Goal: Information Seeking & Learning: Learn about a topic

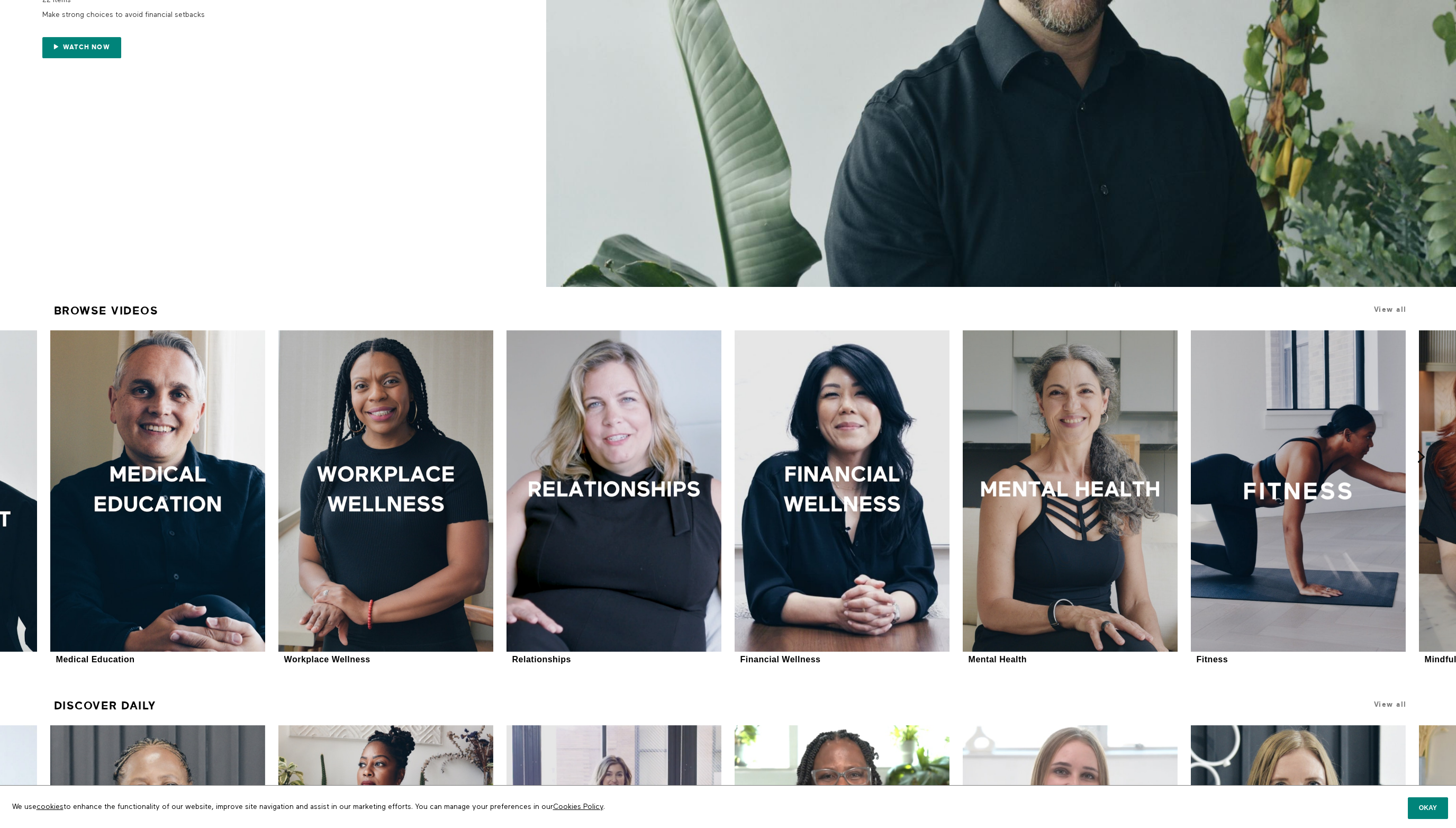
scroll to position [470, 0]
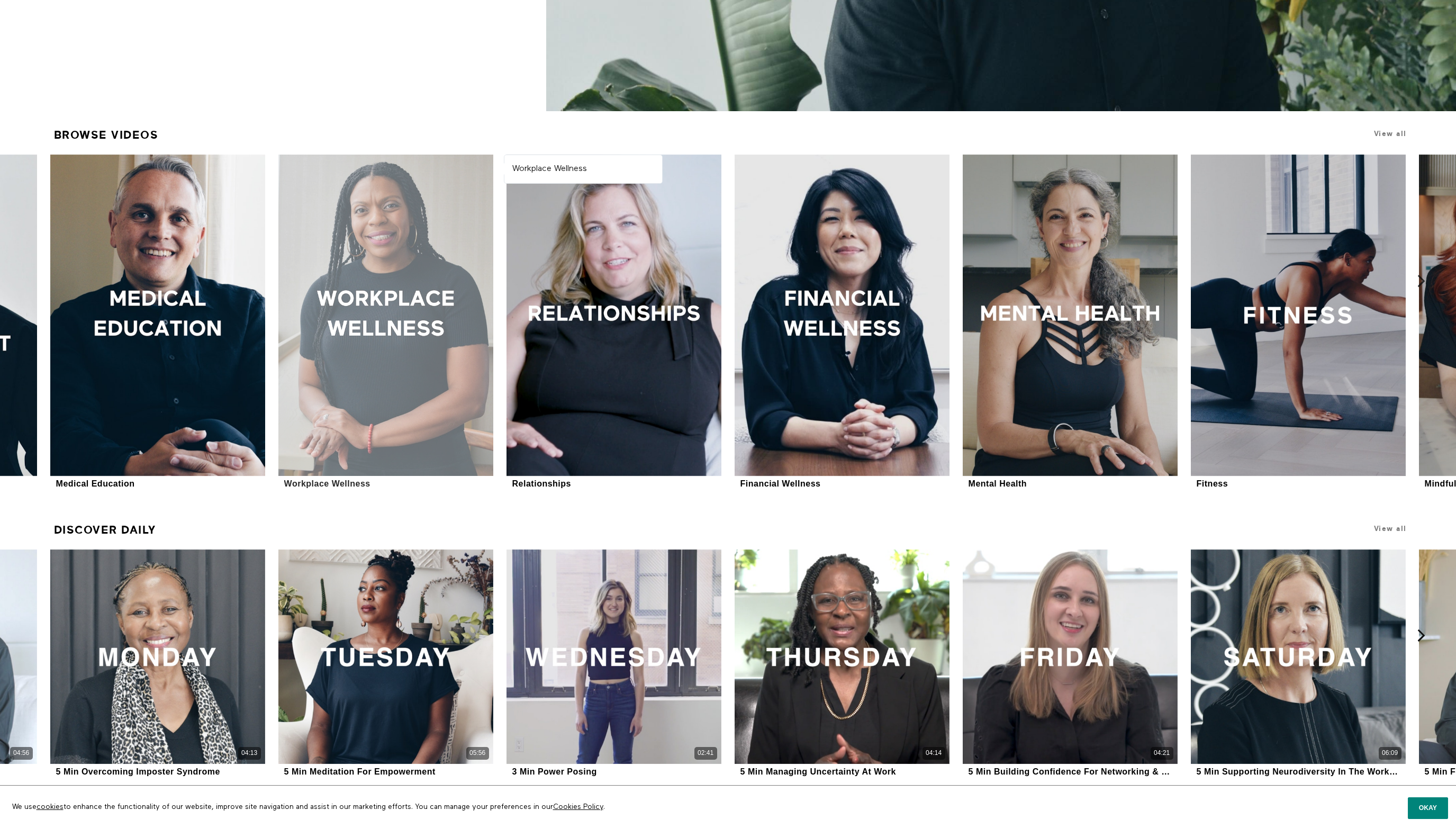
click at [376, 287] on div at bounding box center [386, 316] width 214 height 322
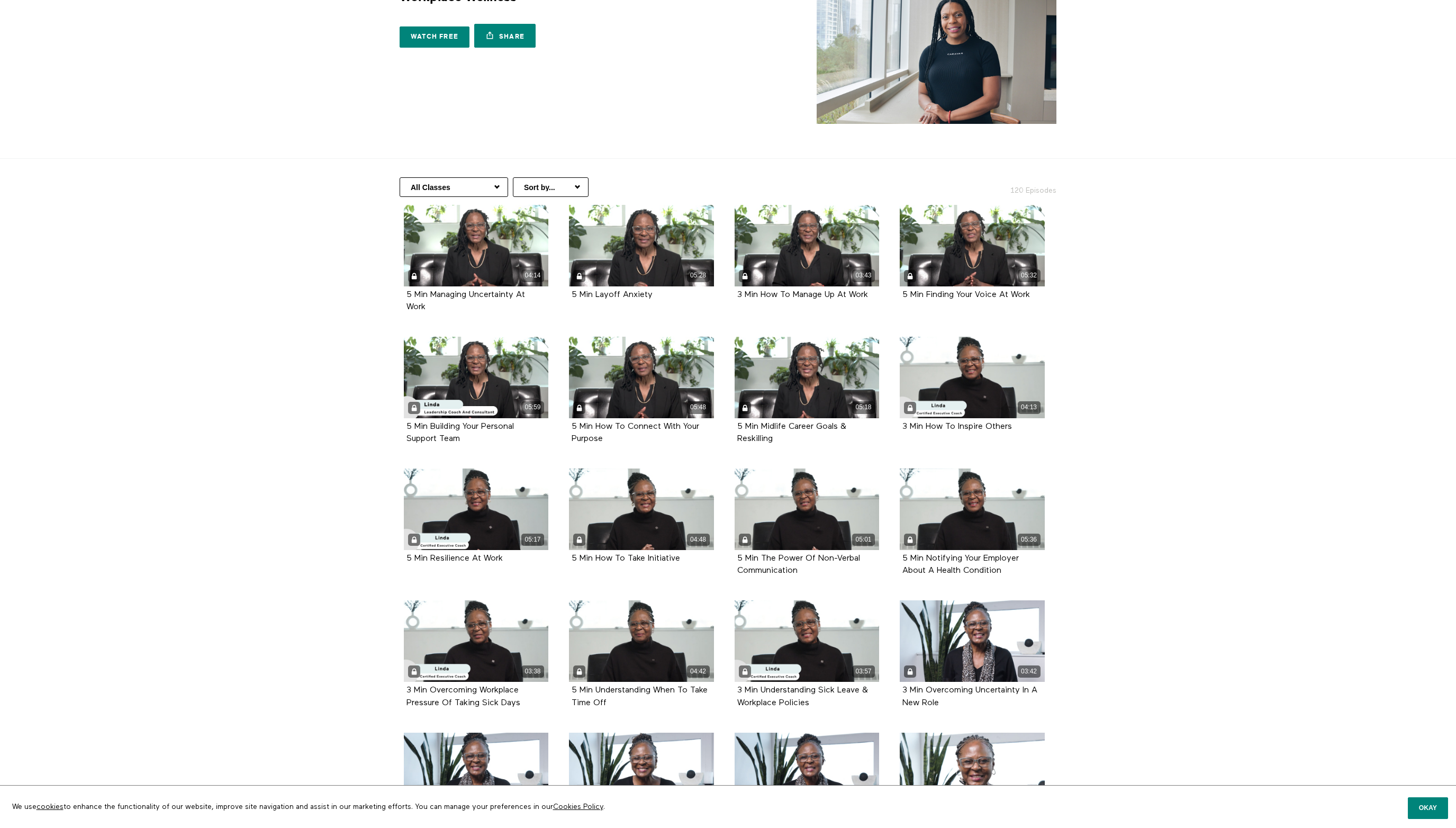
scroll to position [72, 0]
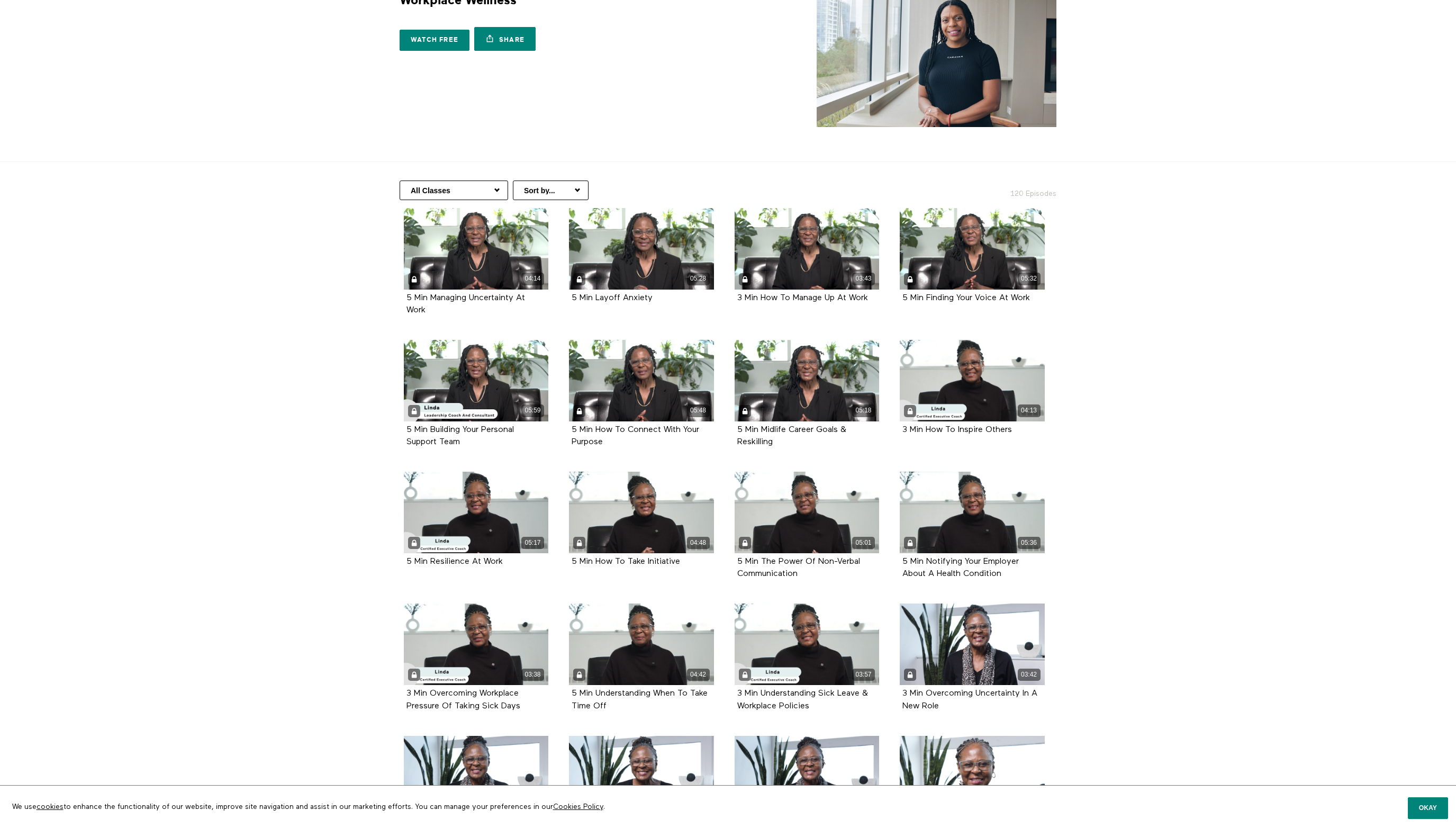
scroll to position [0, 0]
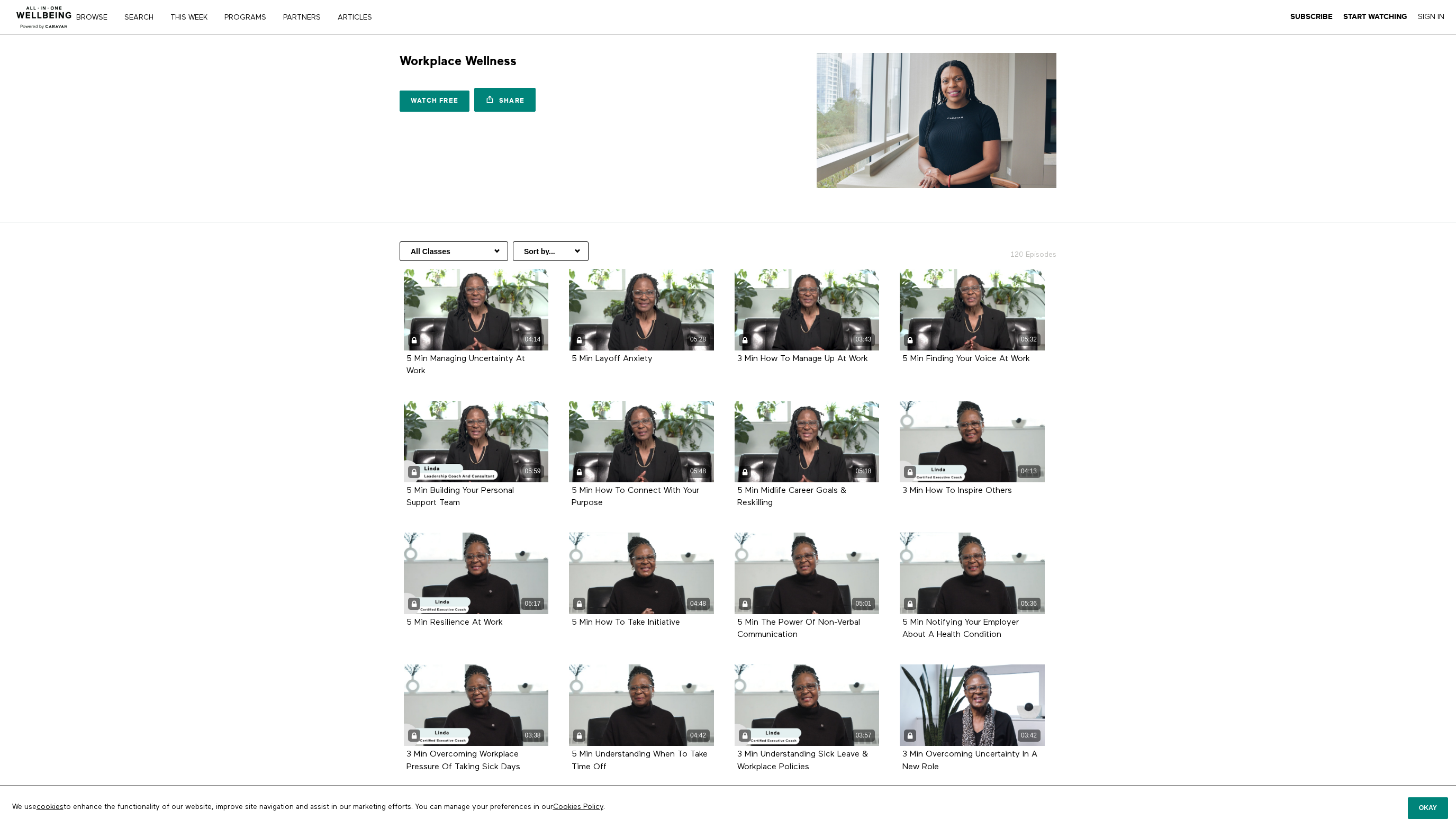
click at [474, 250] on select "All Classes Career Development Mindset Brain Training Communication Leadership …" at bounding box center [453, 251] width 109 height 20
click at [575, 250] on select "Sort by... Alphabetical Release date" at bounding box center [550, 251] width 76 height 20
click at [252, 20] on link "PROGRAMS" at bounding box center [249, 17] width 57 height 7
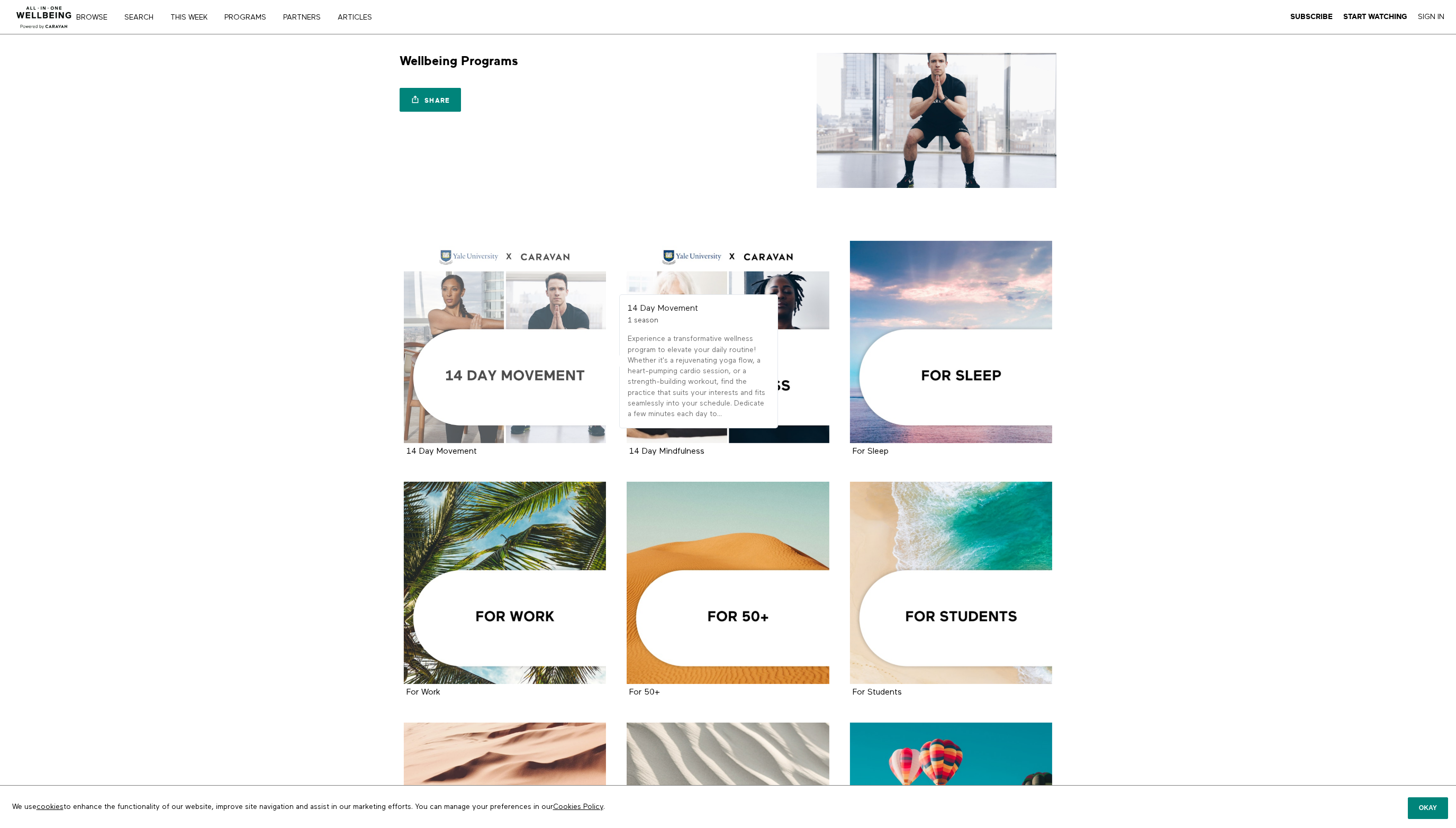
click at [514, 334] on div at bounding box center [505, 343] width 203 height 203
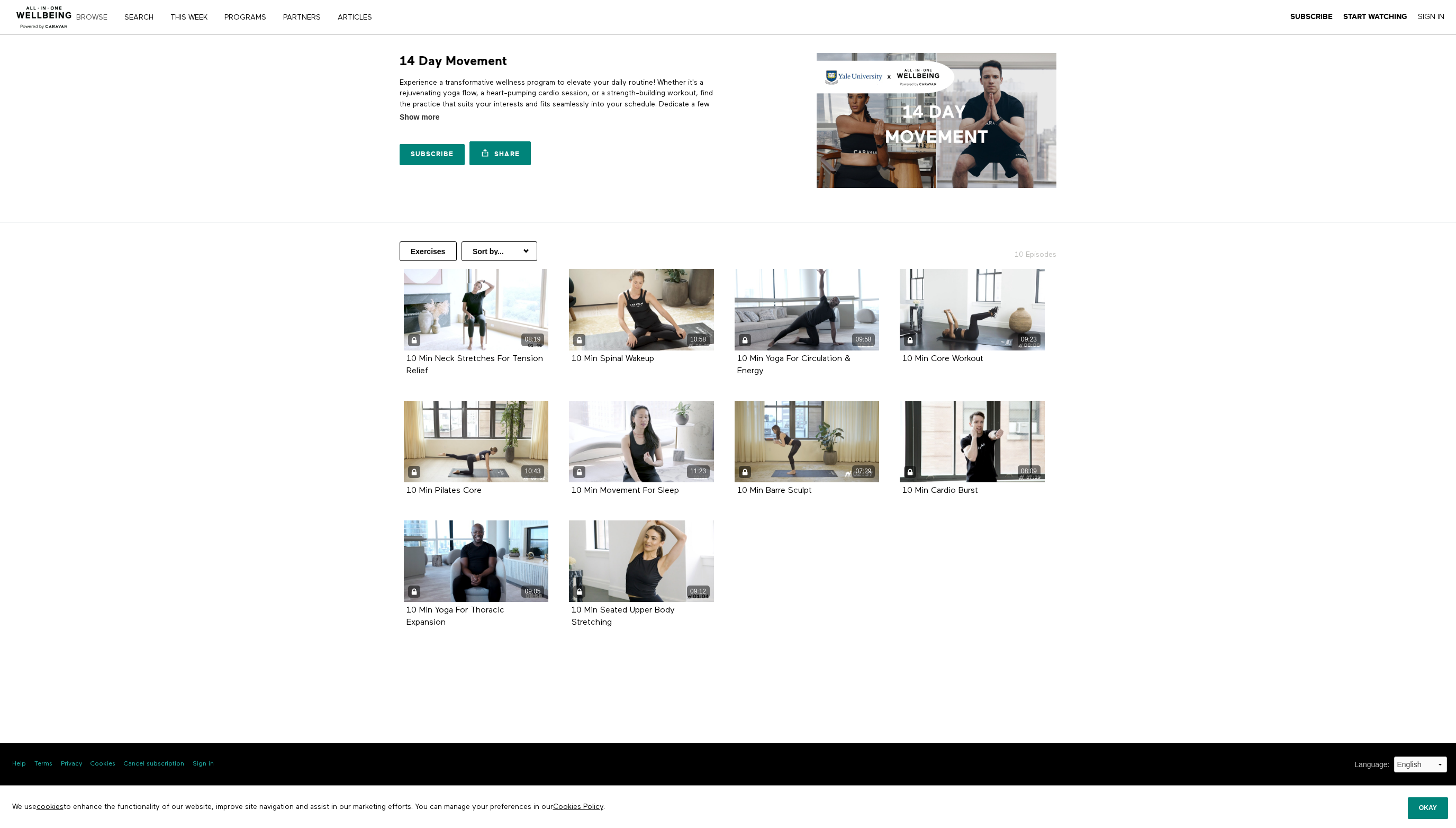
click at [88, 16] on link "Browse" at bounding box center [95, 17] width 46 height 7
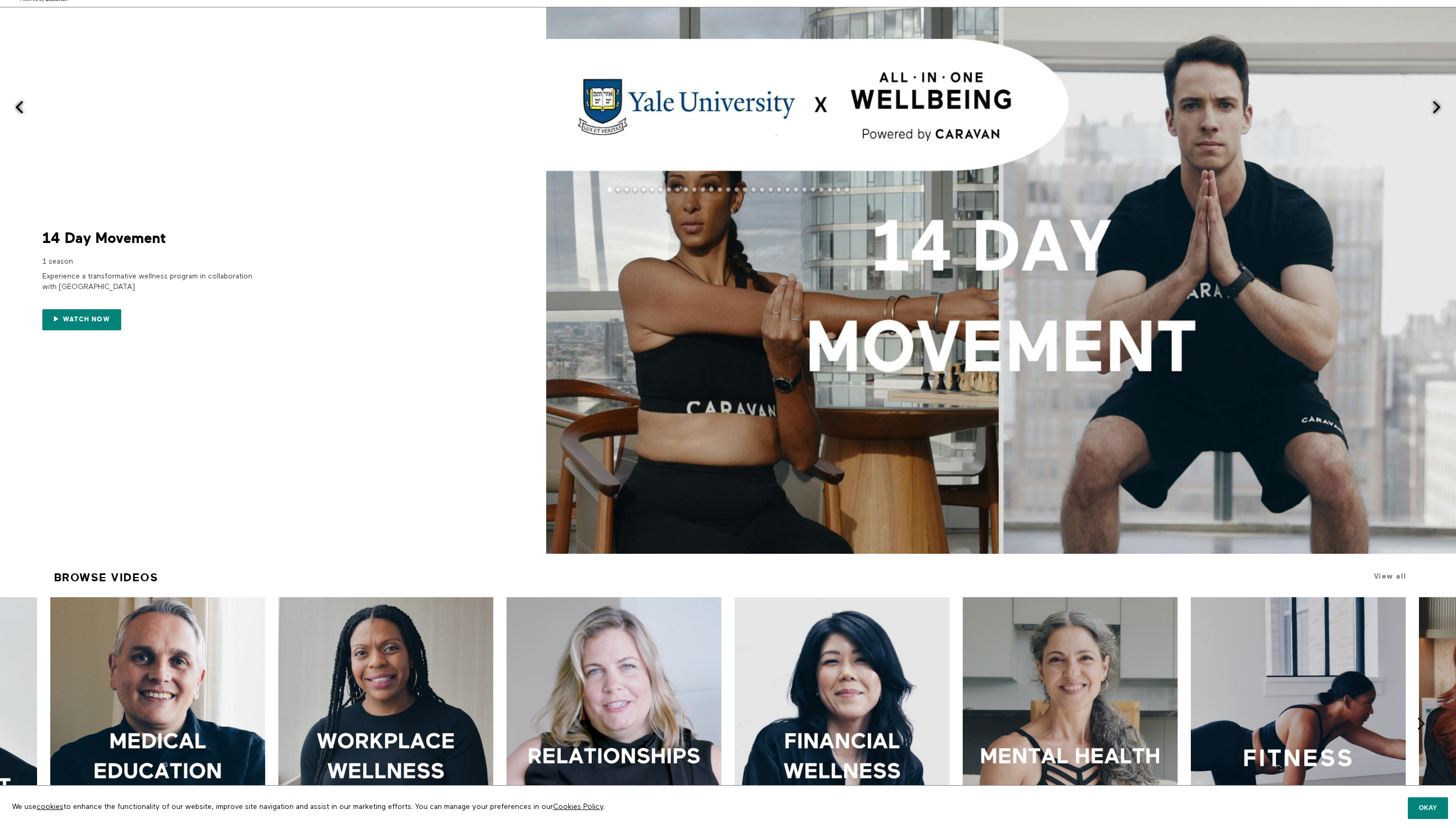
scroll to position [45, 0]
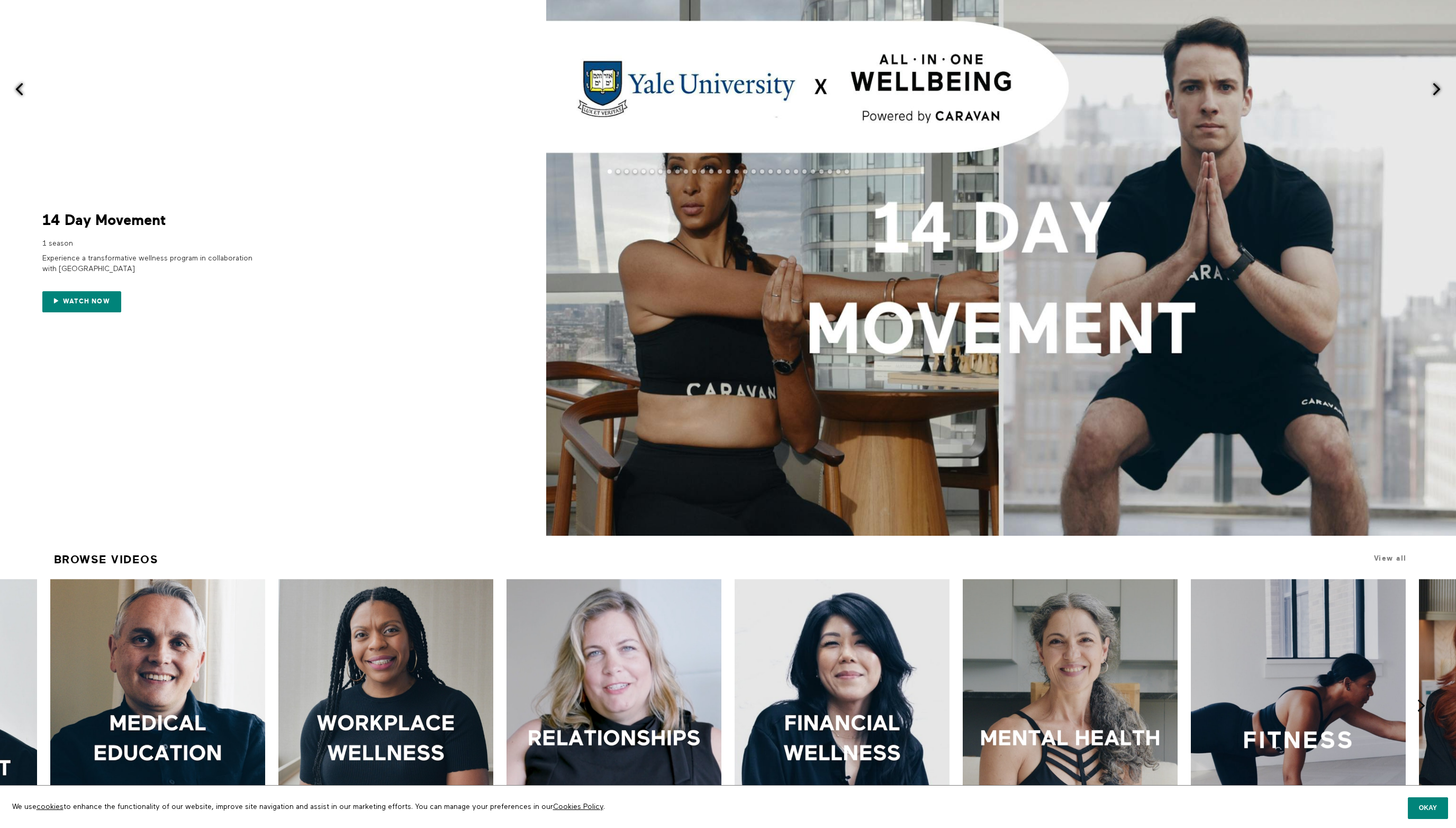
click at [18, 87] on span at bounding box center [19, 89] width 13 height 13
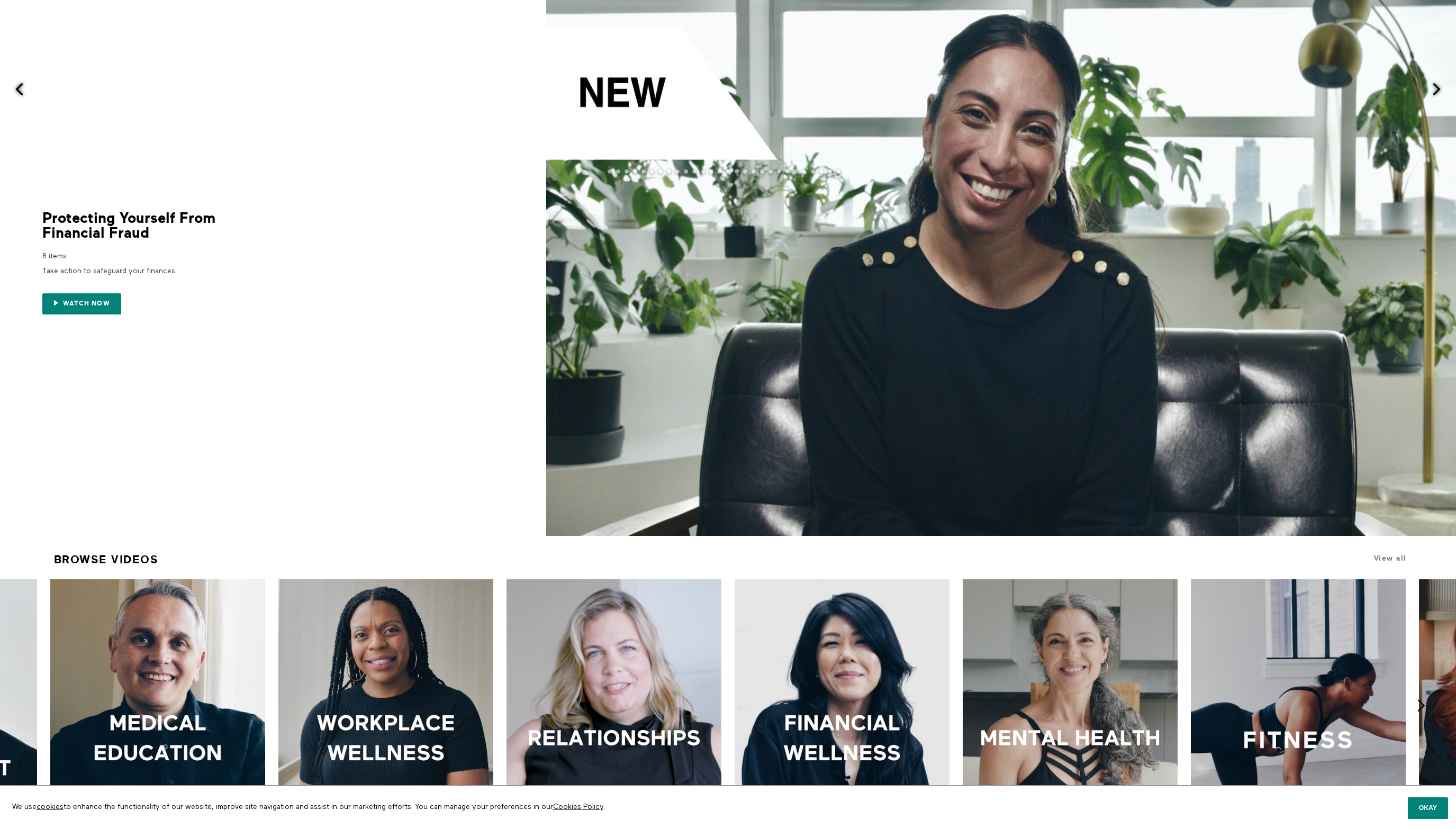
click at [18, 87] on span at bounding box center [19, 89] width 13 height 13
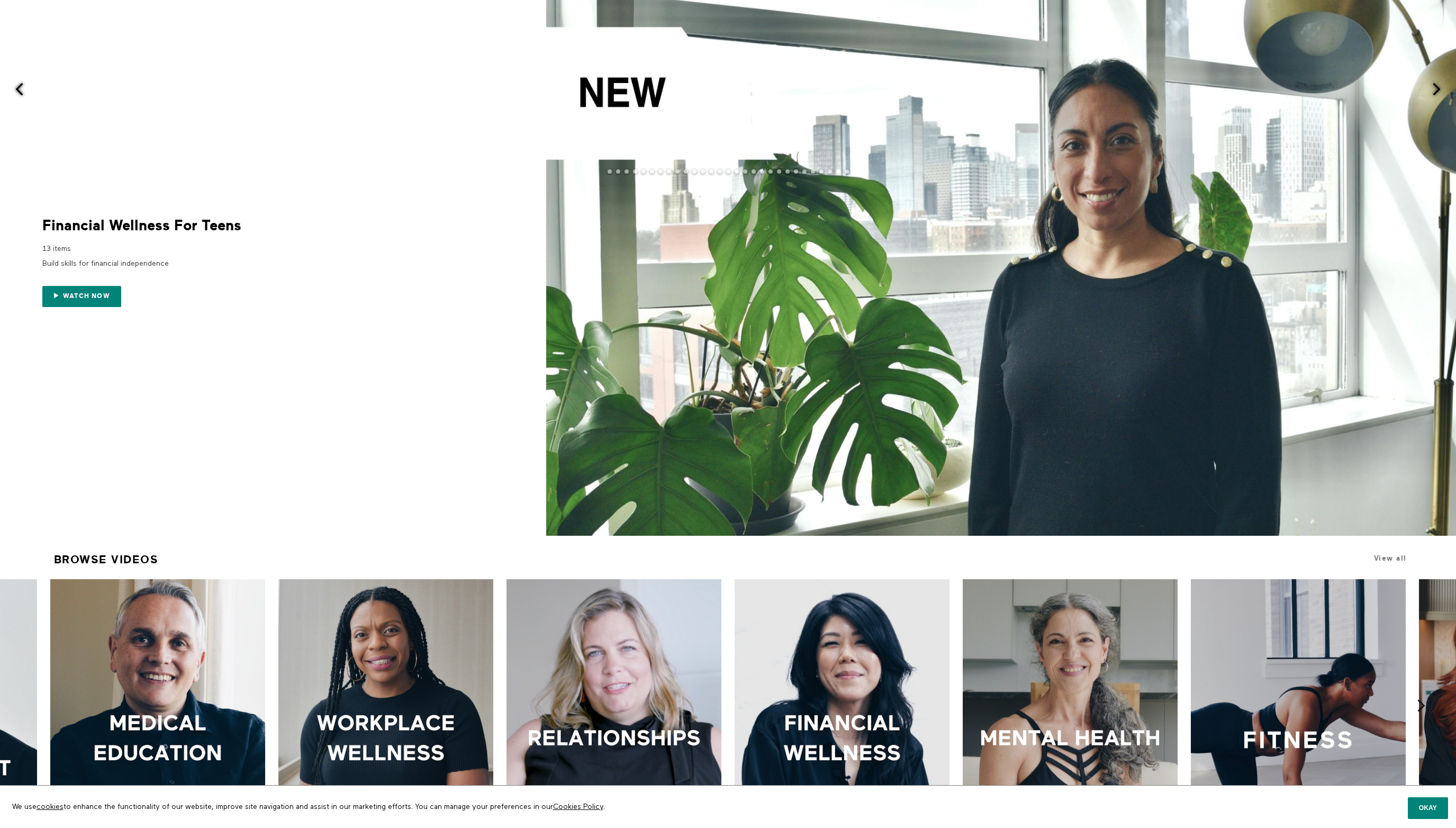
click at [18, 87] on span at bounding box center [19, 89] width 13 height 13
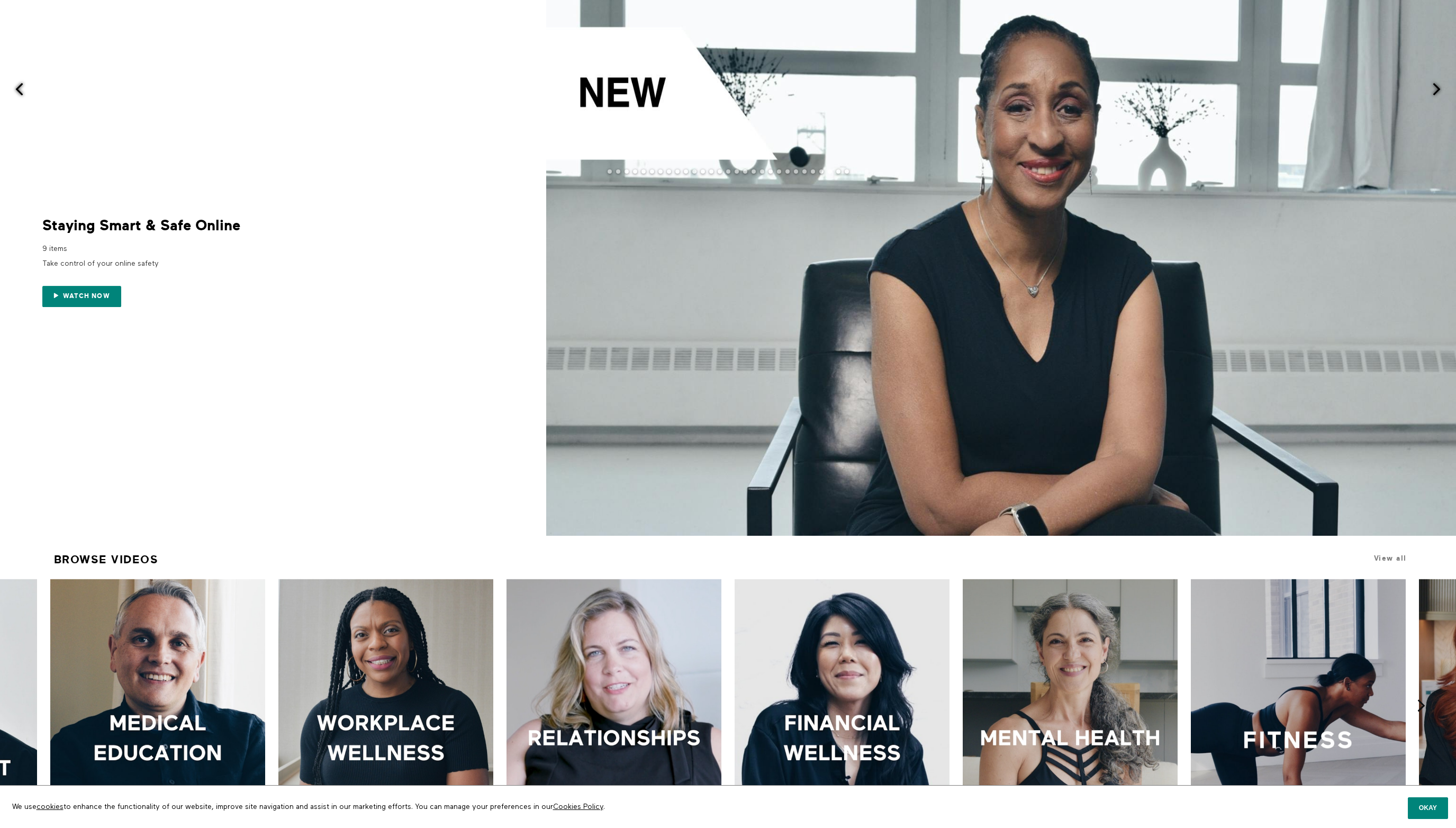
click at [18, 87] on span at bounding box center [19, 89] width 13 height 13
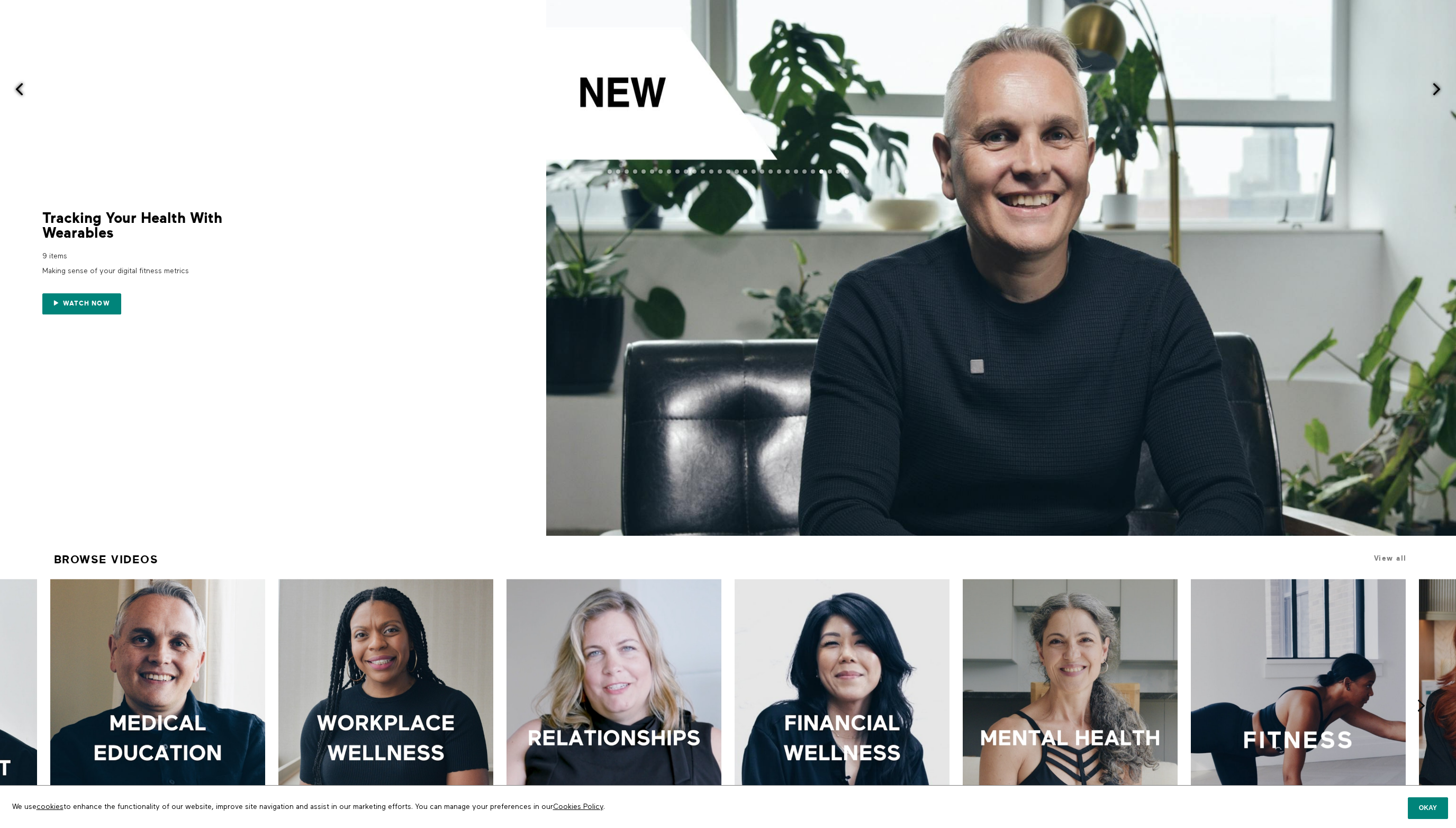
click at [18, 87] on span at bounding box center [19, 89] width 13 height 13
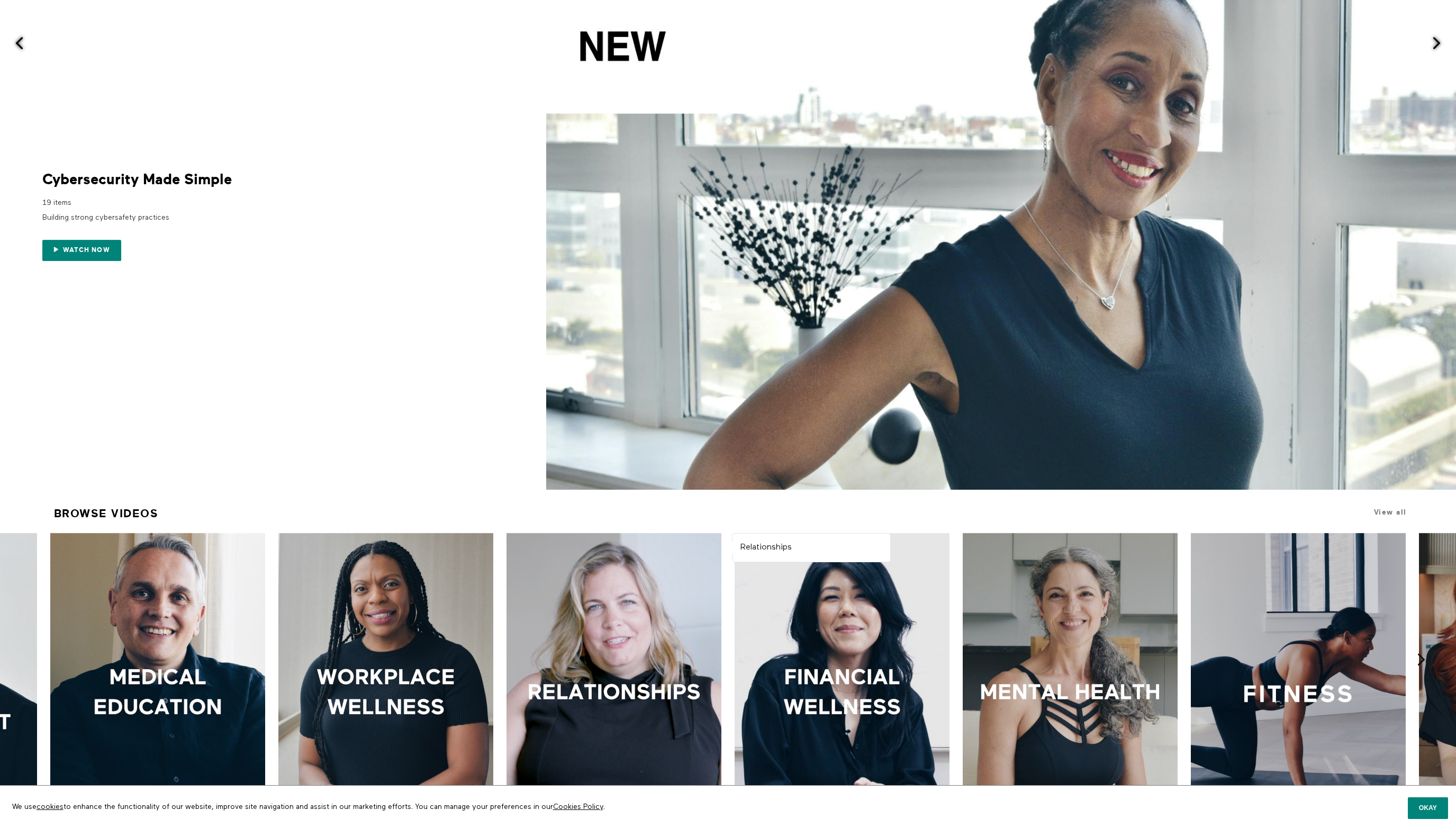
scroll to position [0, 0]
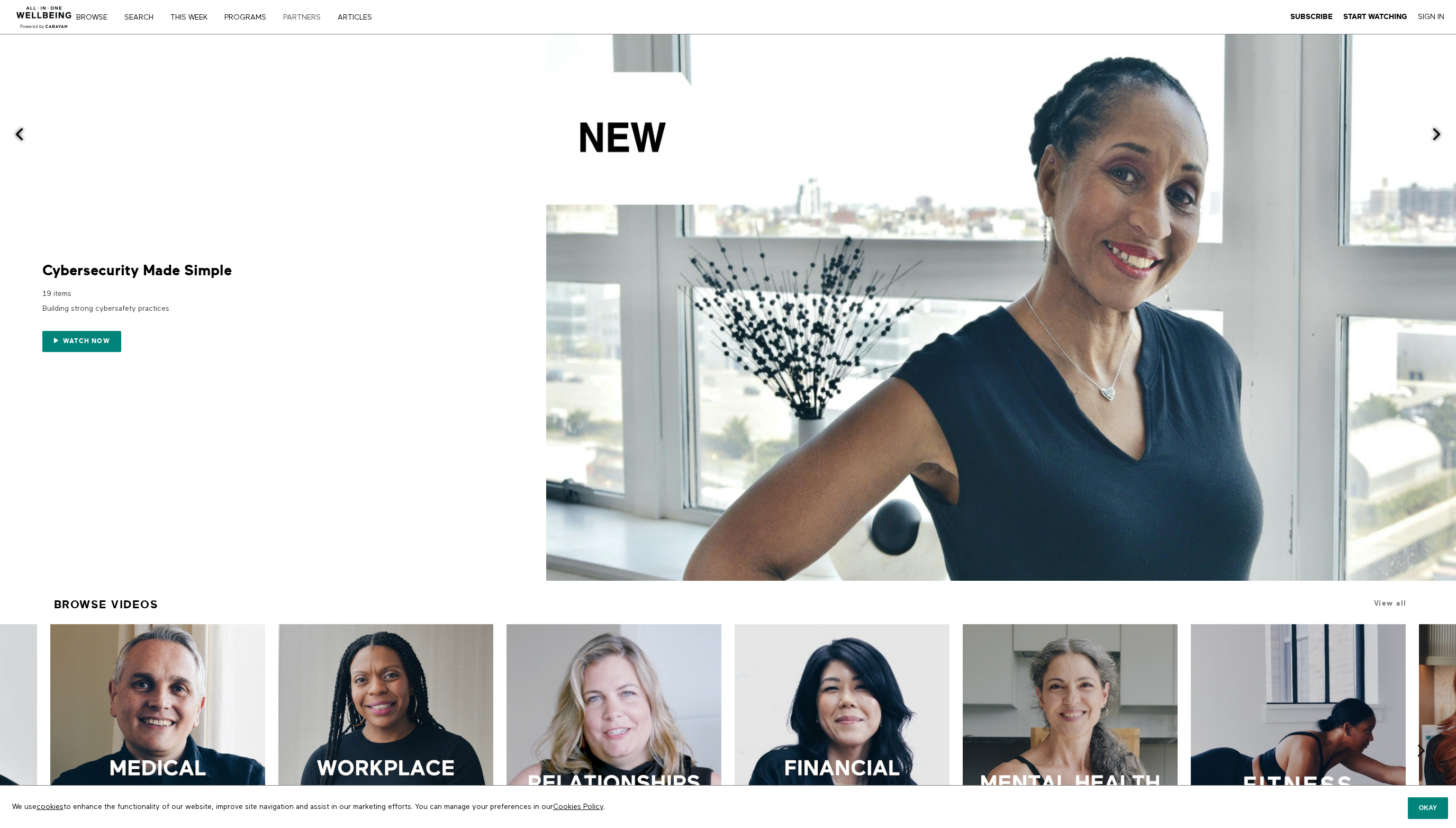
click at [309, 17] on link "PARTNERS" at bounding box center [306, 17] width 52 height 7
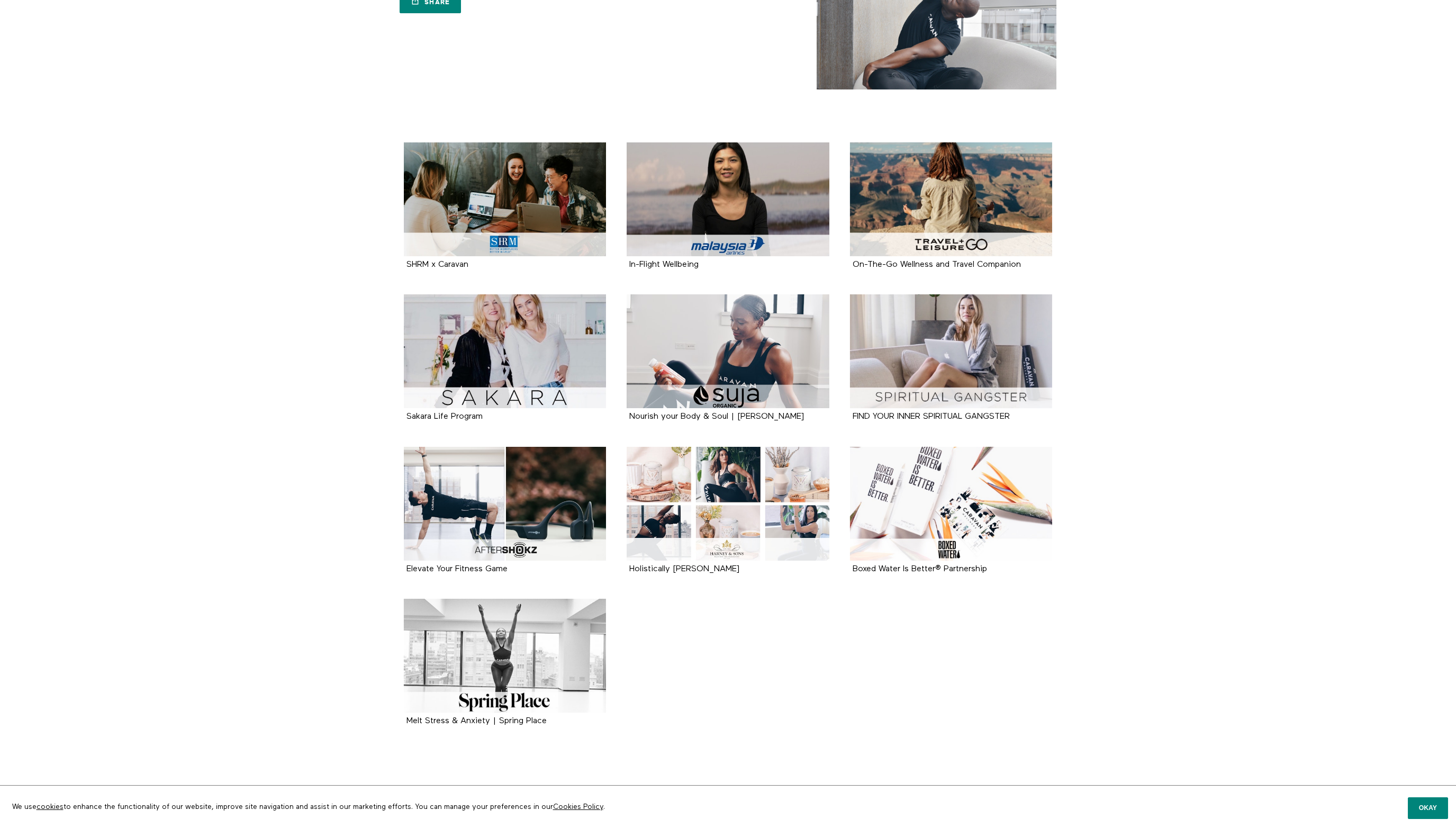
scroll to position [101, 0]
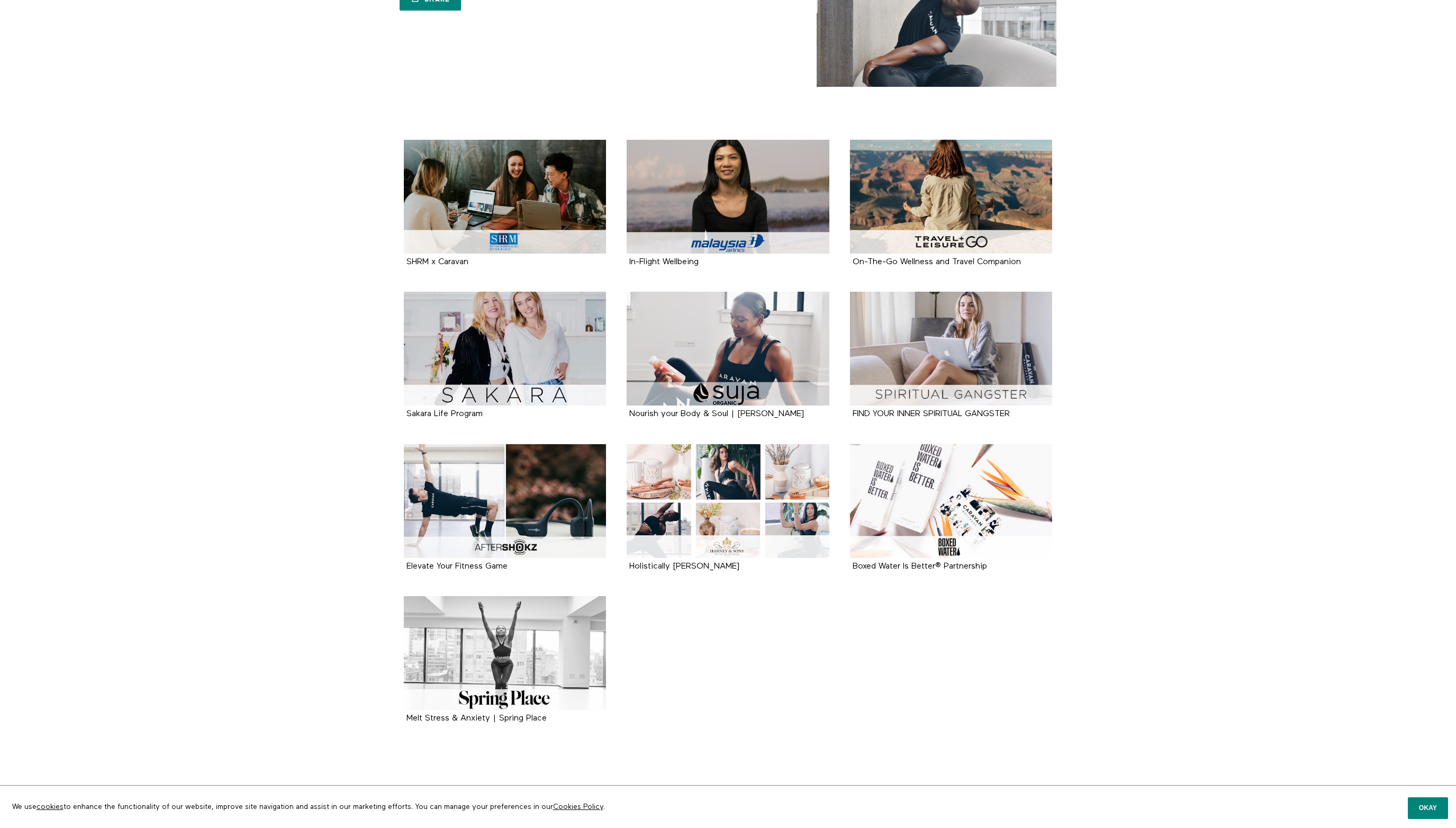
click at [244, 312] on section "SHRM x Caravan 5 seasons In-Flight Wellbeing 3 items On-The-Go Wellness and Tra…" at bounding box center [728, 453] width 1456 height 627
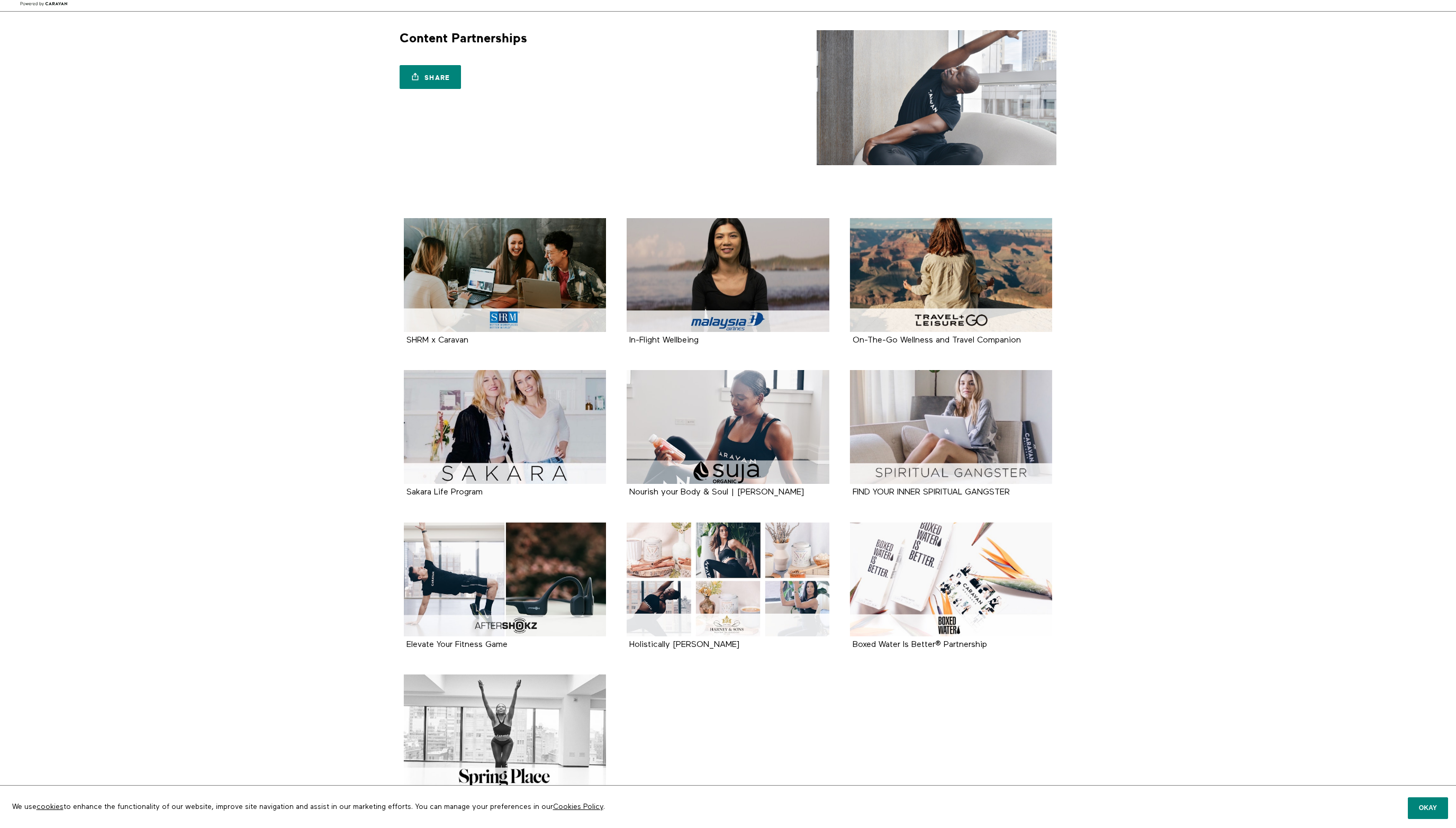
scroll to position [0, 0]
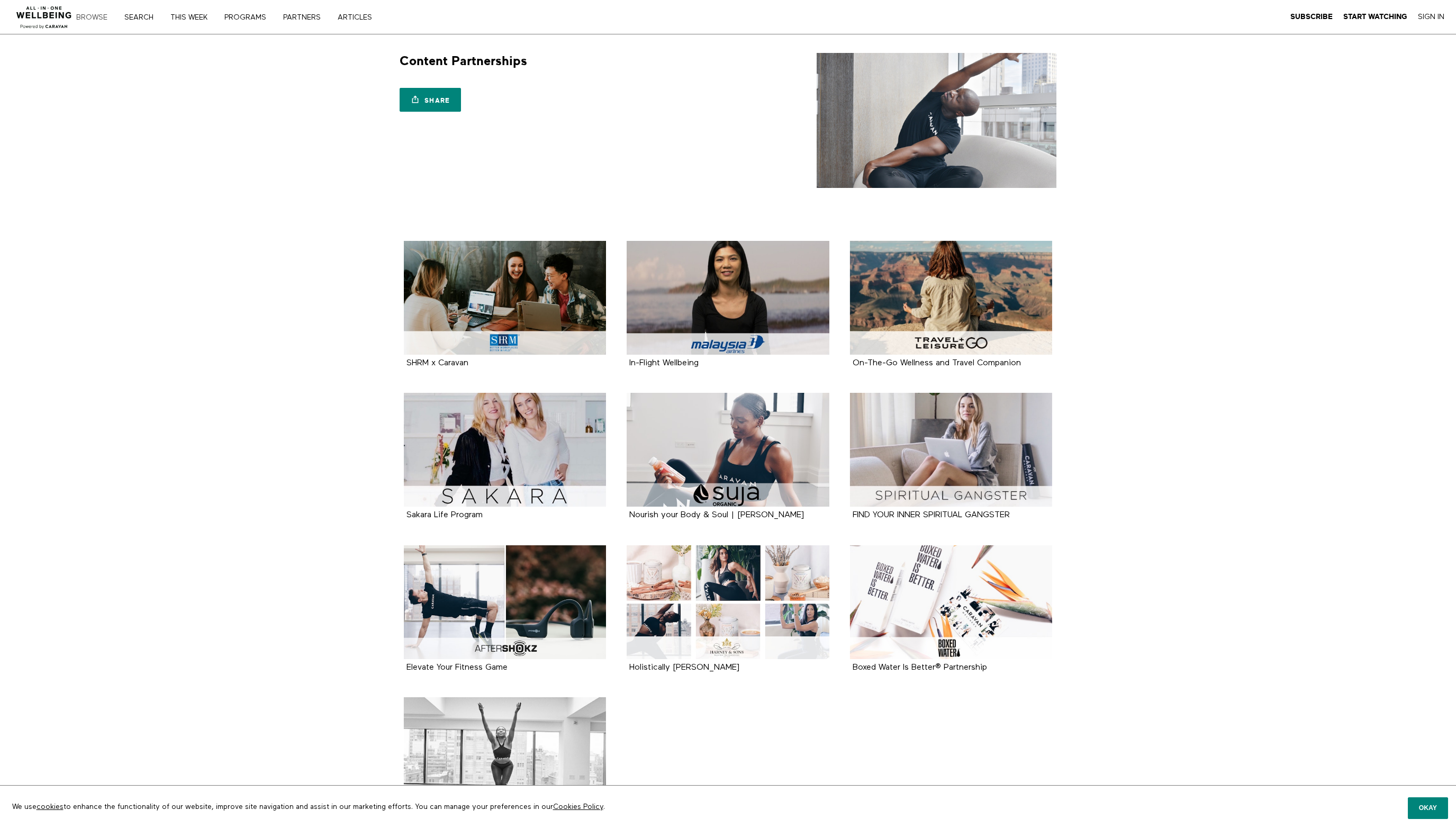
click at [92, 16] on link "Browse" at bounding box center [95, 17] width 46 height 7
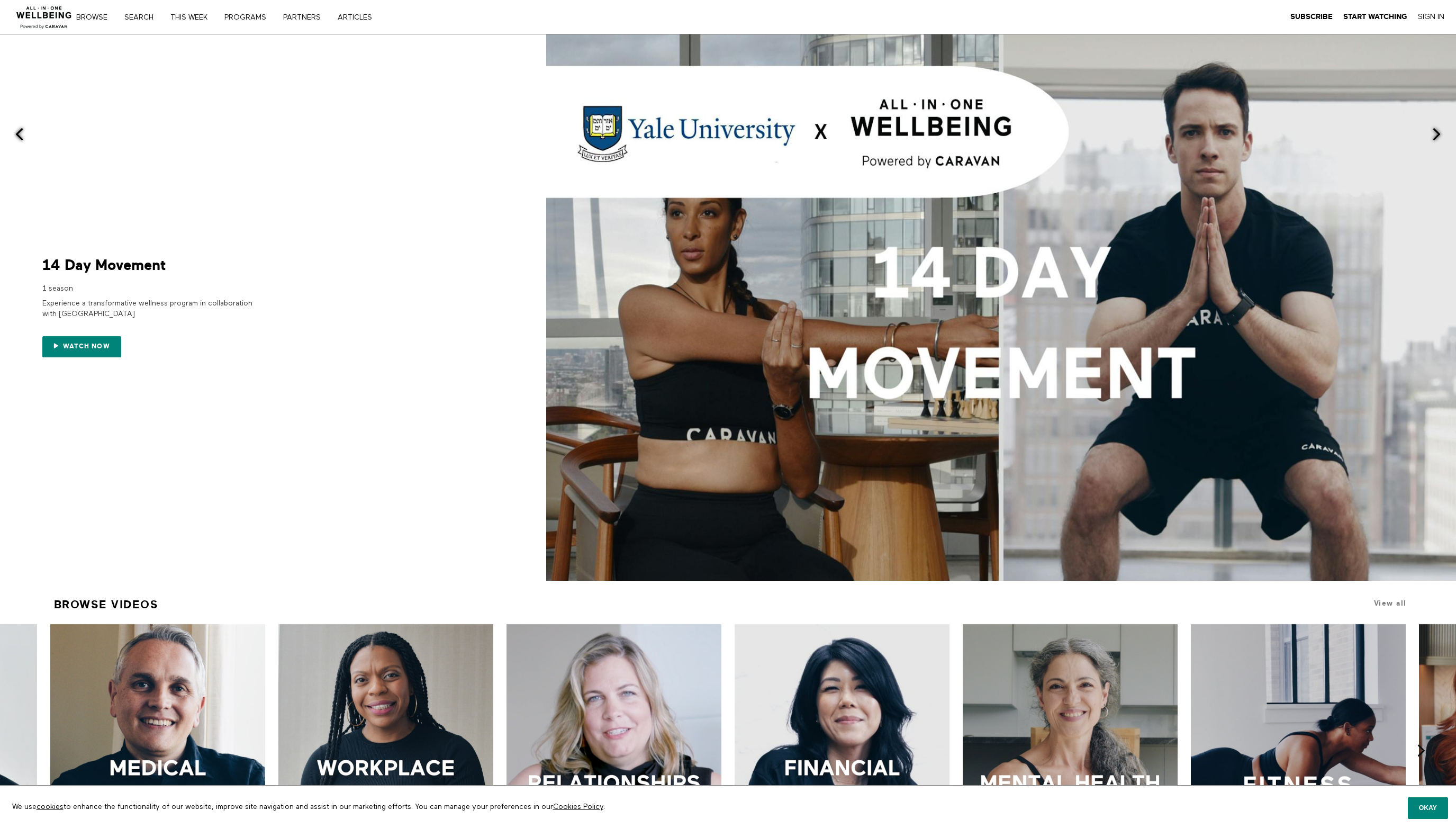
click at [41, 11] on img at bounding box center [44, 14] width 64 height 32
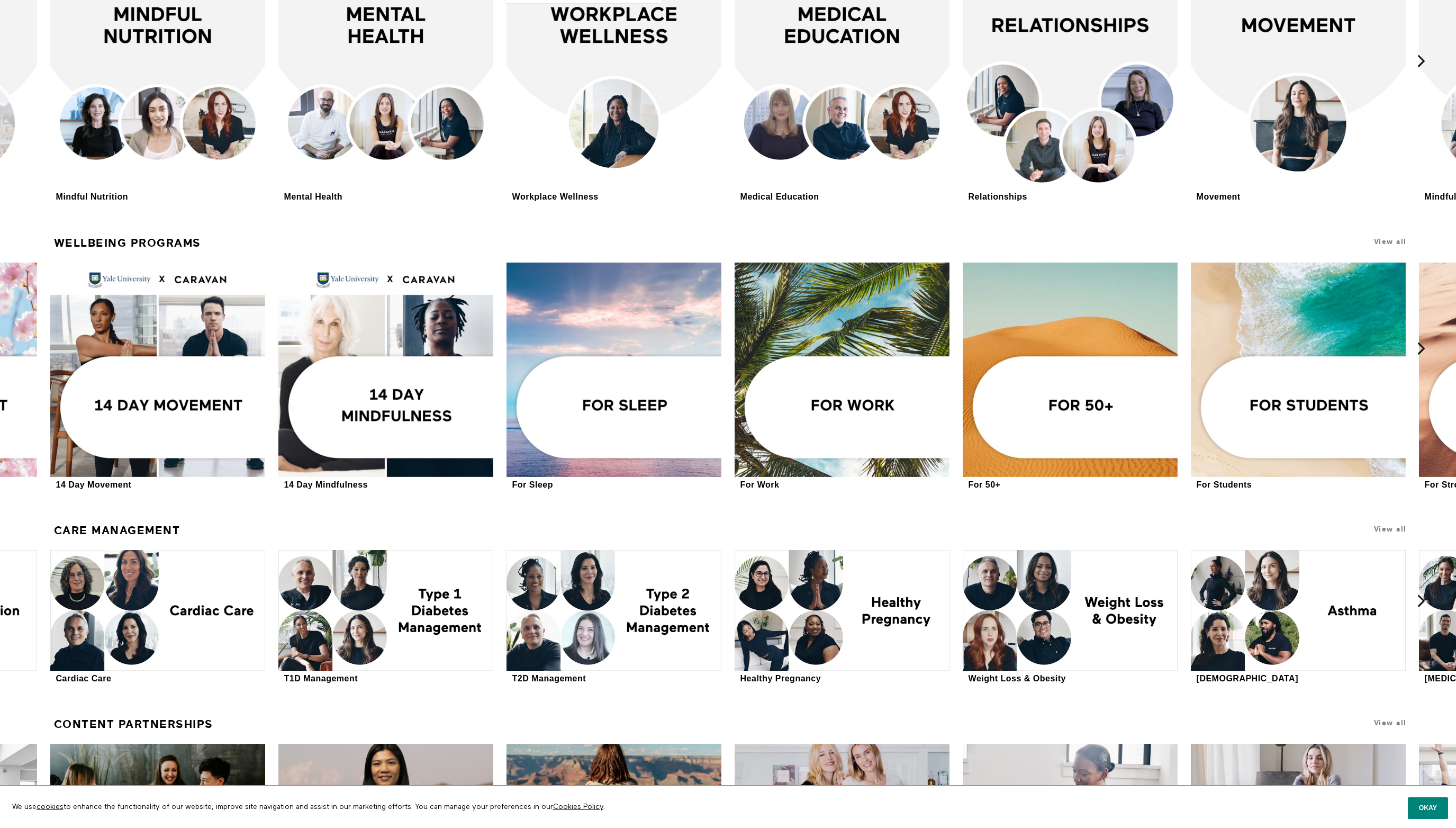
scroll to position [2598, 0]
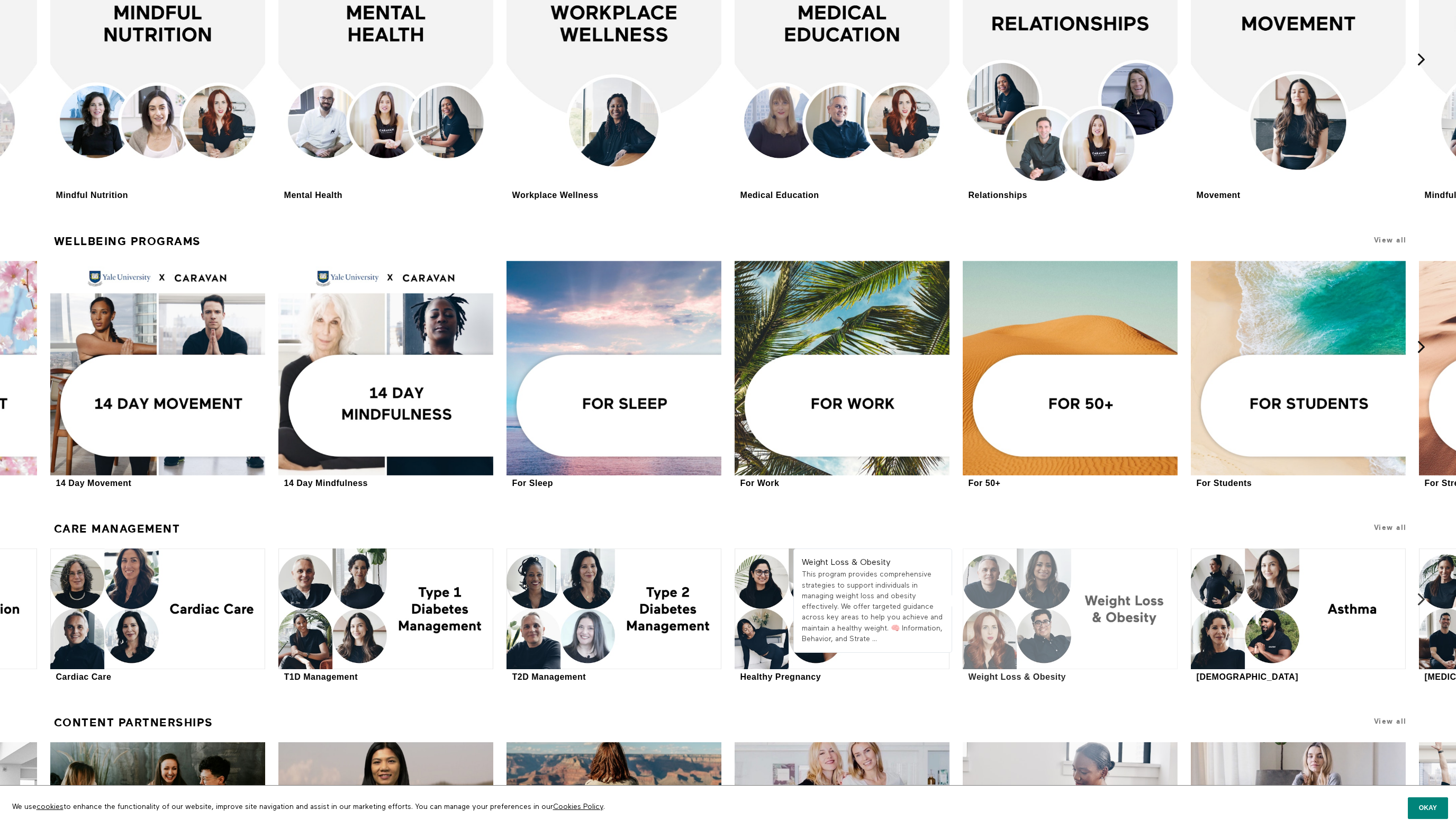
click at [1095, 582] on div at bounding box center [1069, 609] width 214 height 121
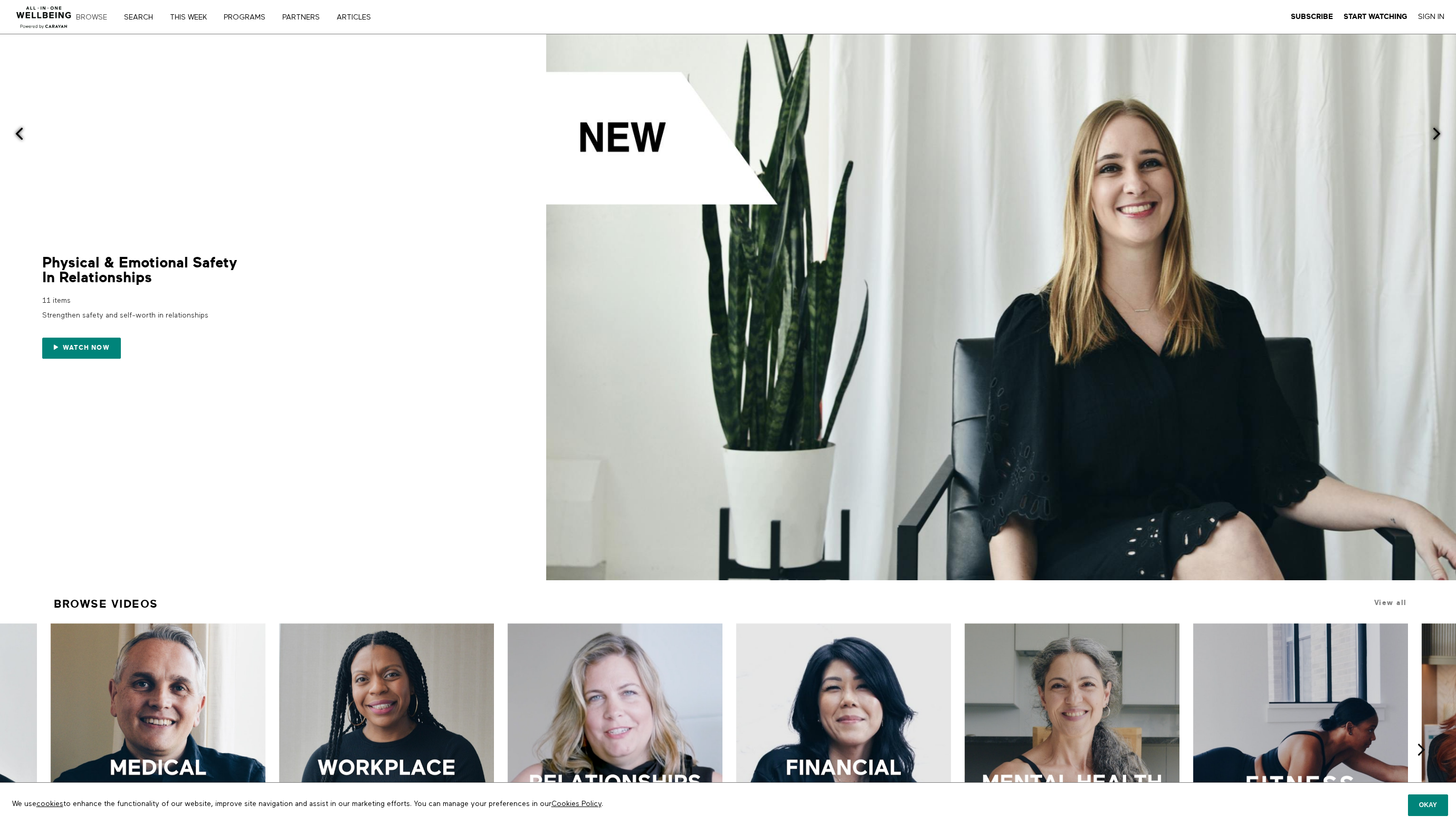
click at [93, 16] on link "Browse" at bounding box center [95, 17] width 46 height 7
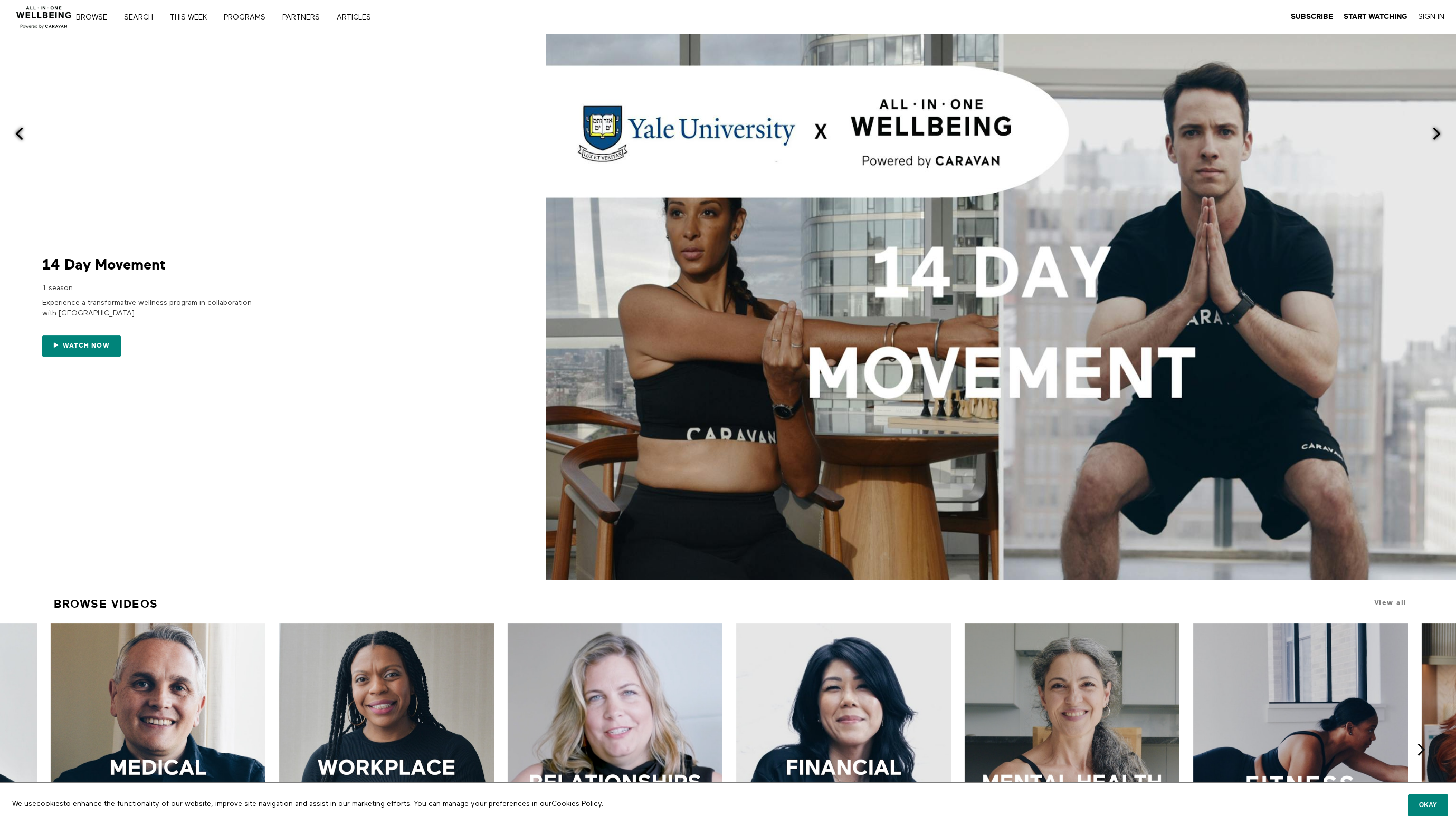
click at [144, 18] on link "Search" at bounding box center [142, 17] width 44 height 7
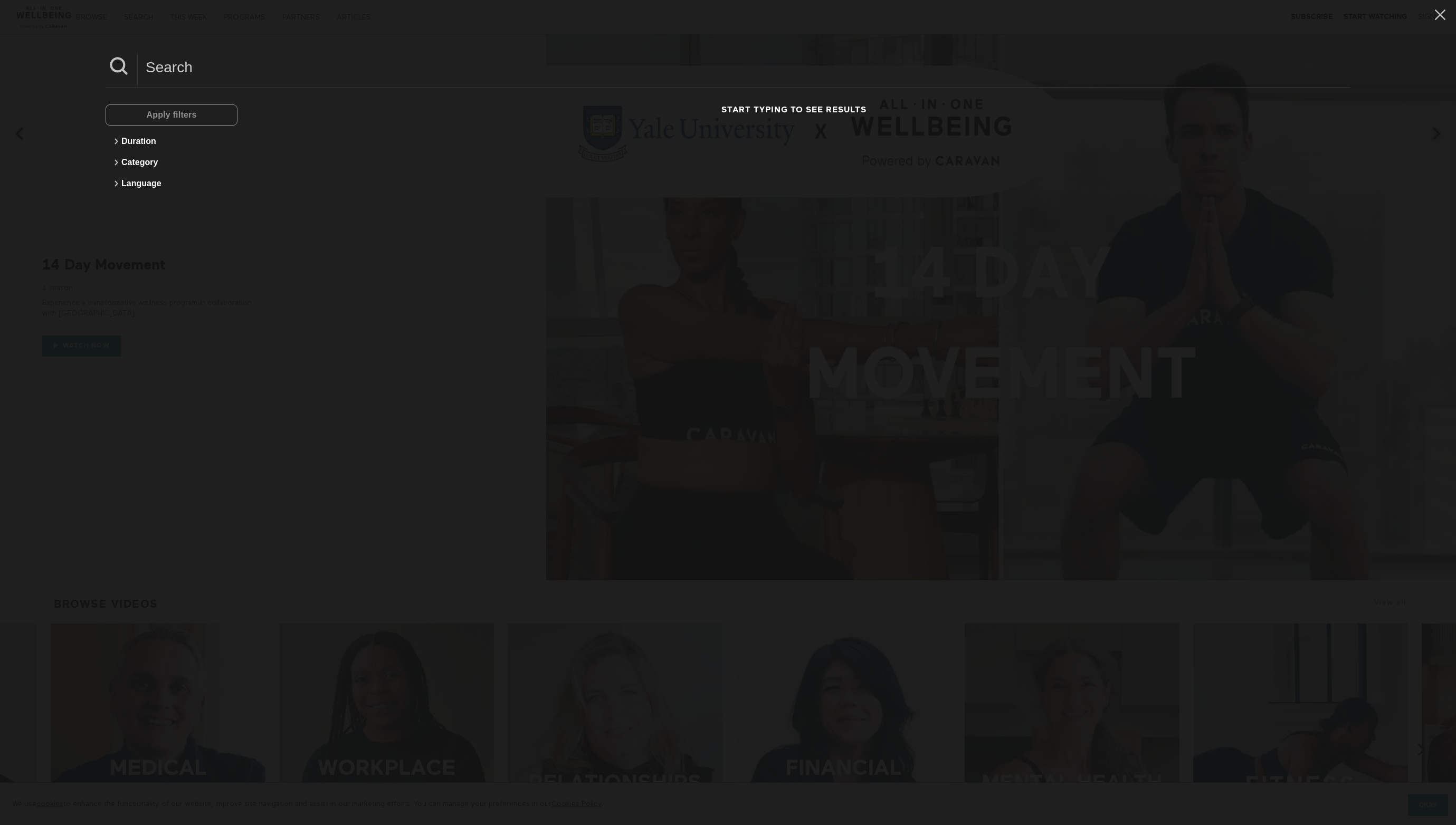
click at [115, 30] on div "Apply filters Duration Category Language Start typing to see results" at bounding box center [728, 412] width 1456 height 825
click at [120, 159] on icon at bounding box center [116, 163] width 13 height 13
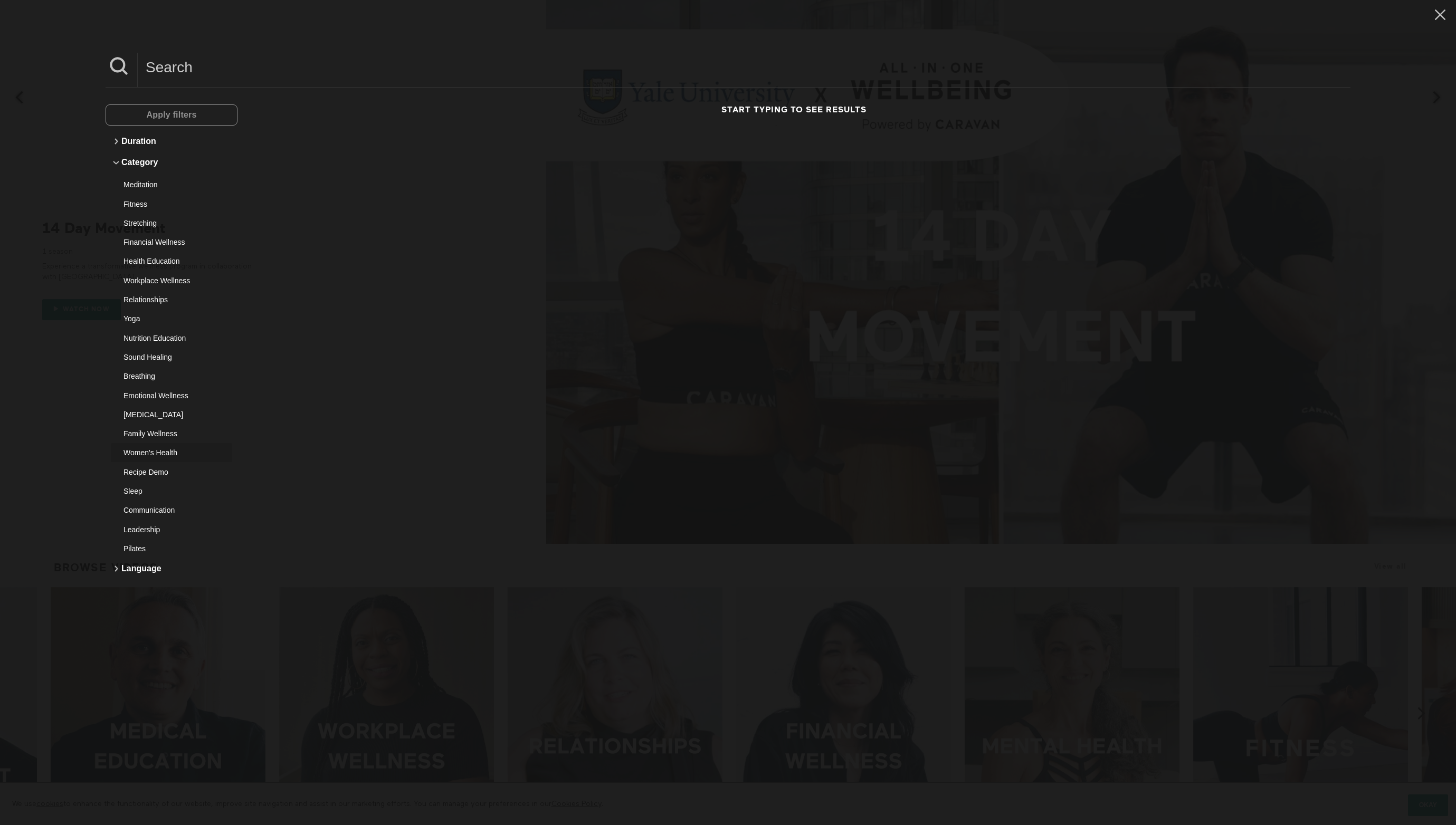
scroll to position [41, 0]
click at [134, 203] on div "Fitness" at bounding box center [168, 204] width 88 height 11
click at [188, 117] on span "Apply filters" at bounding box center [171, 115] width 50 height 9
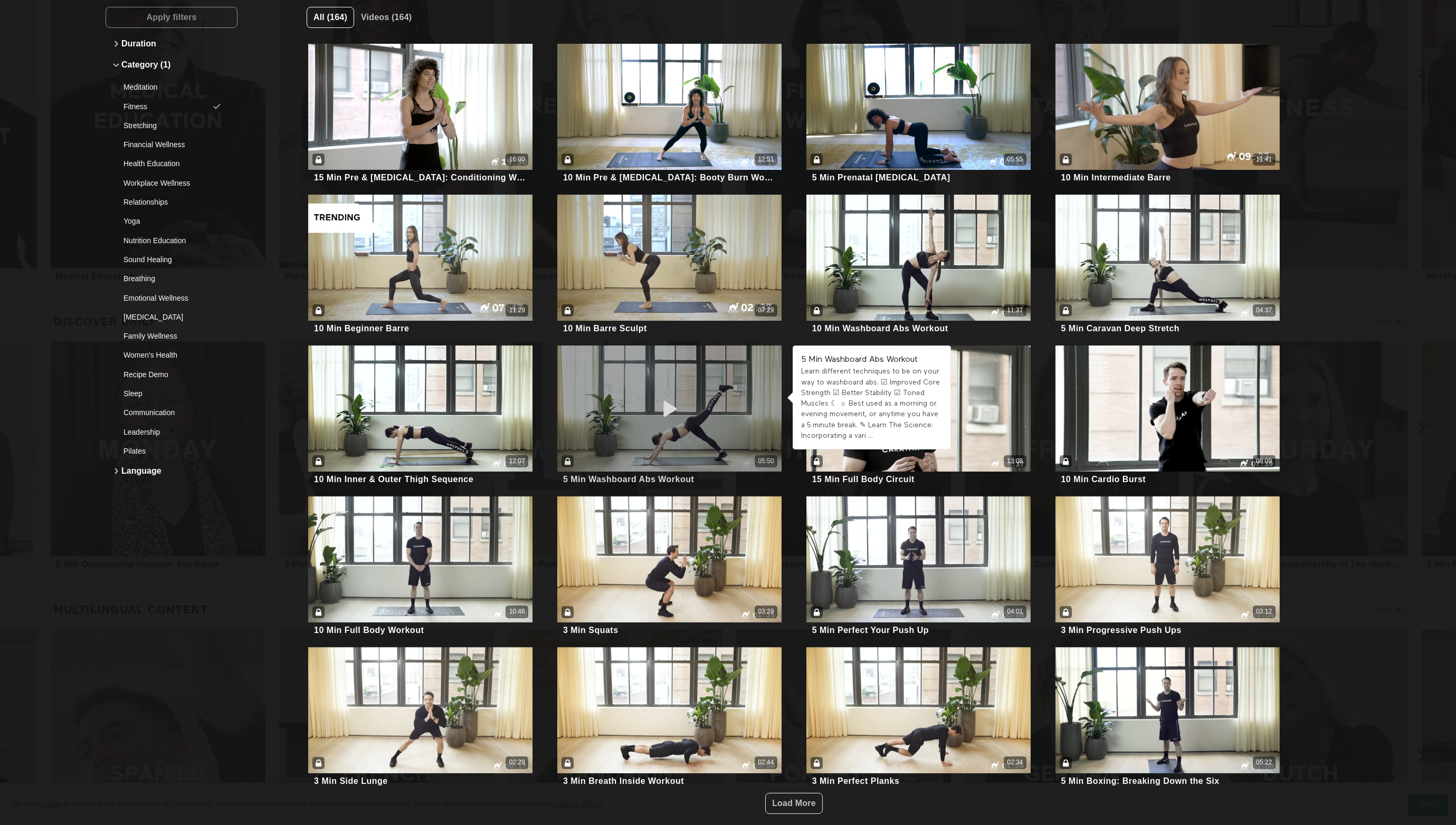
scroll to position [698, 0]
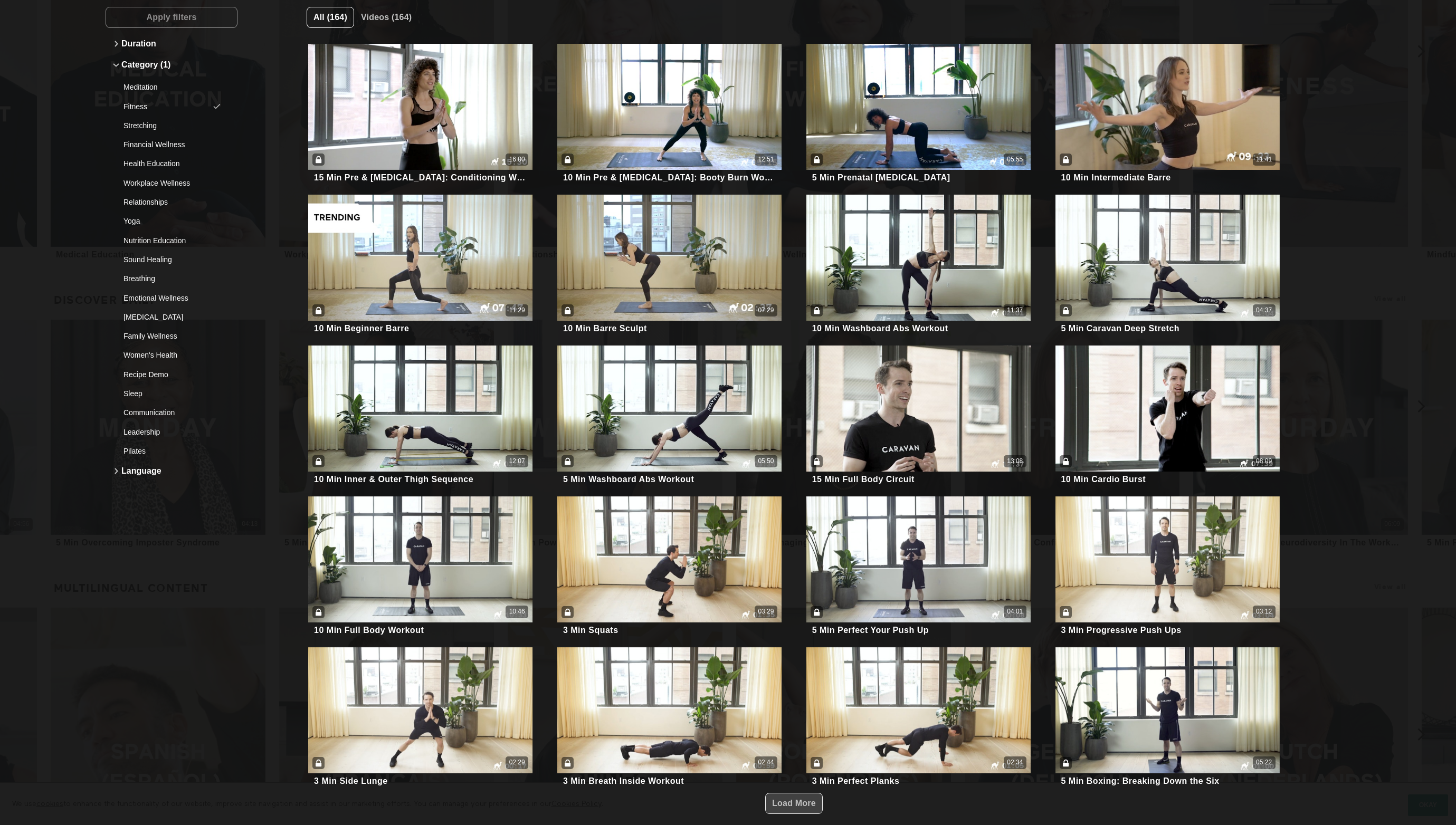
click at [794, 801] on span "Load More" at bounding box center [794, 803] width 44 height 9
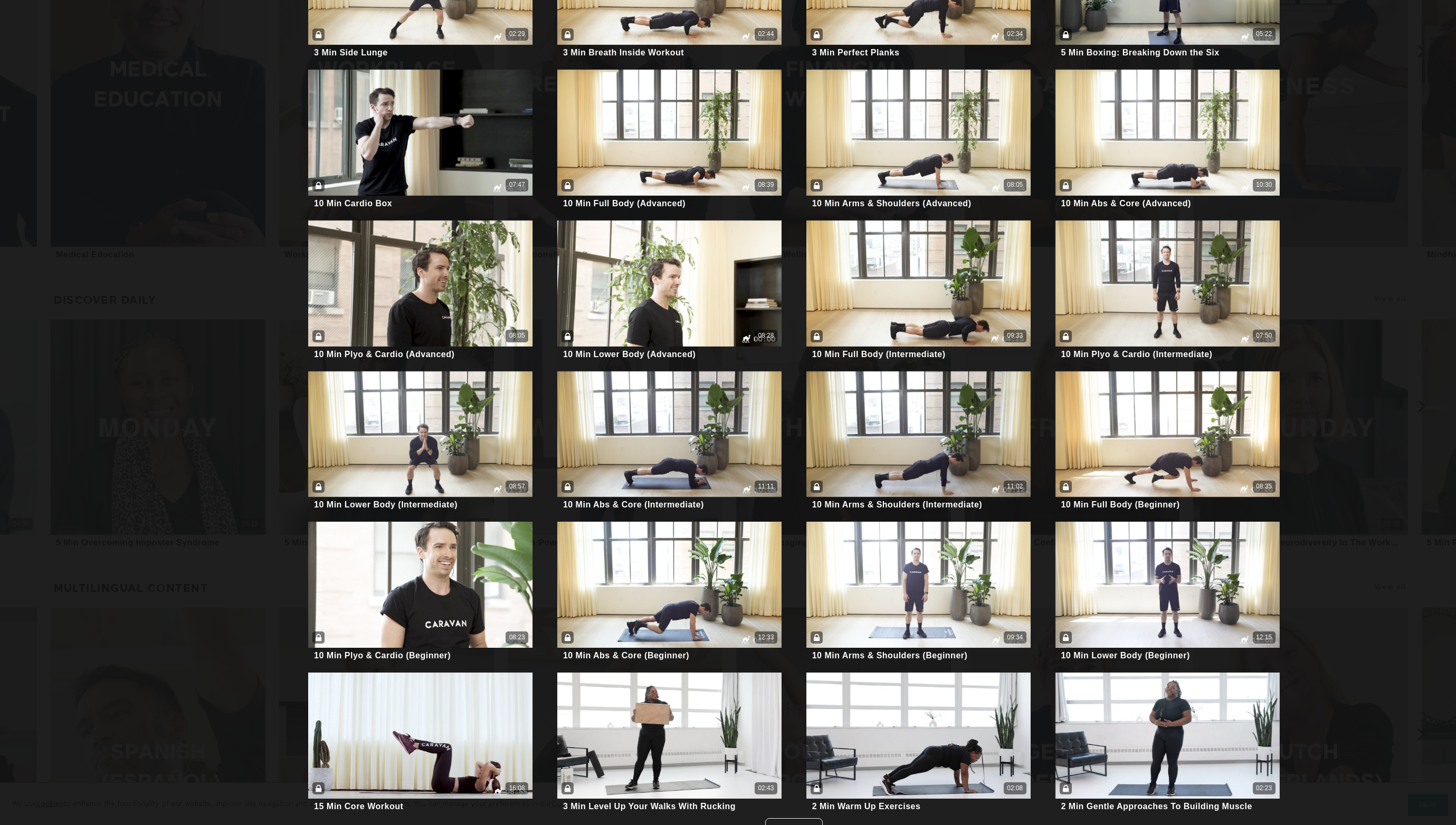
scroll to position [846, 0]
